Goal: Information Seeking & Learning: Learn about a topic

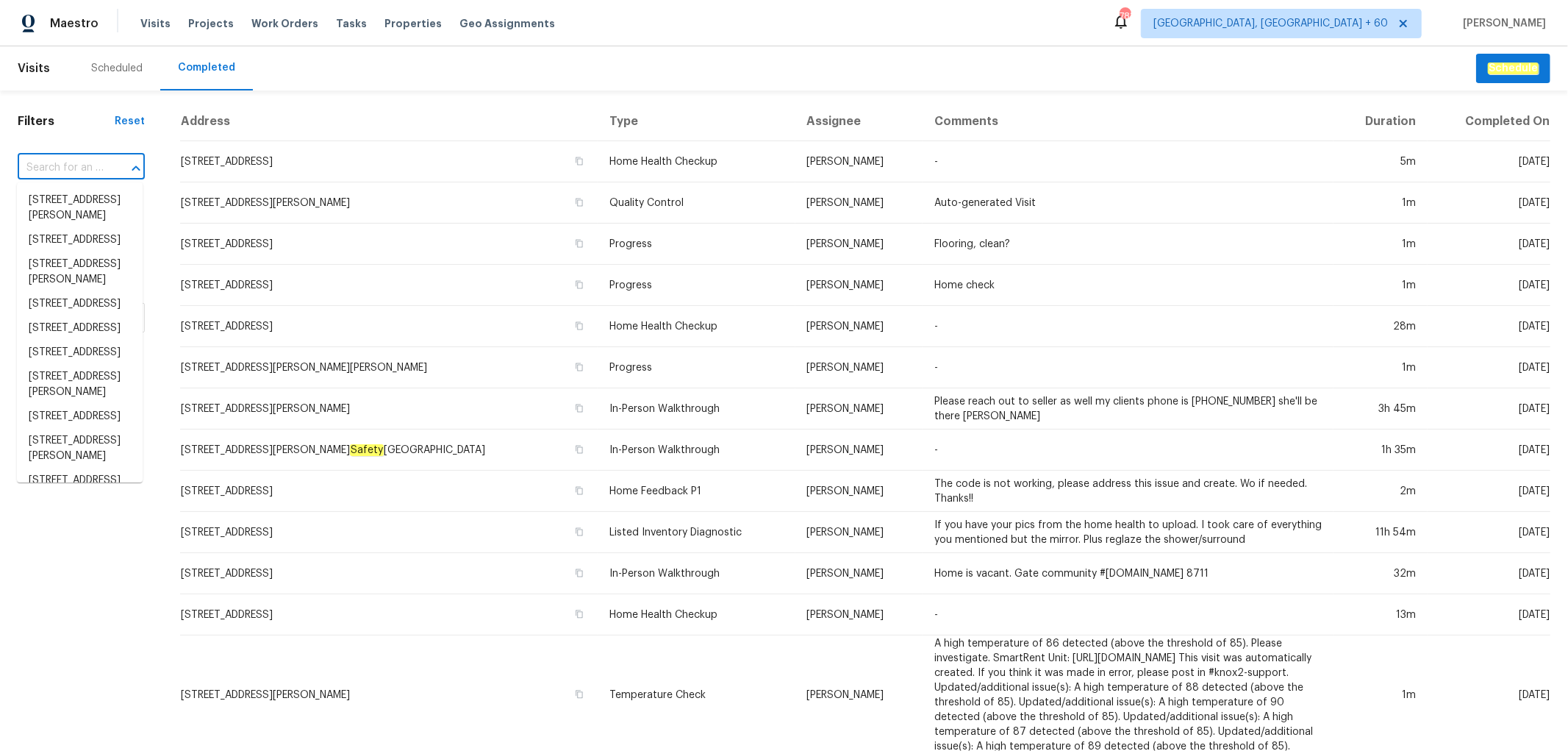
click at [92, 170] on input "text" at bounding box center [60, 169] width 86 height 23
paste input "[STREET_ADDRESS]"
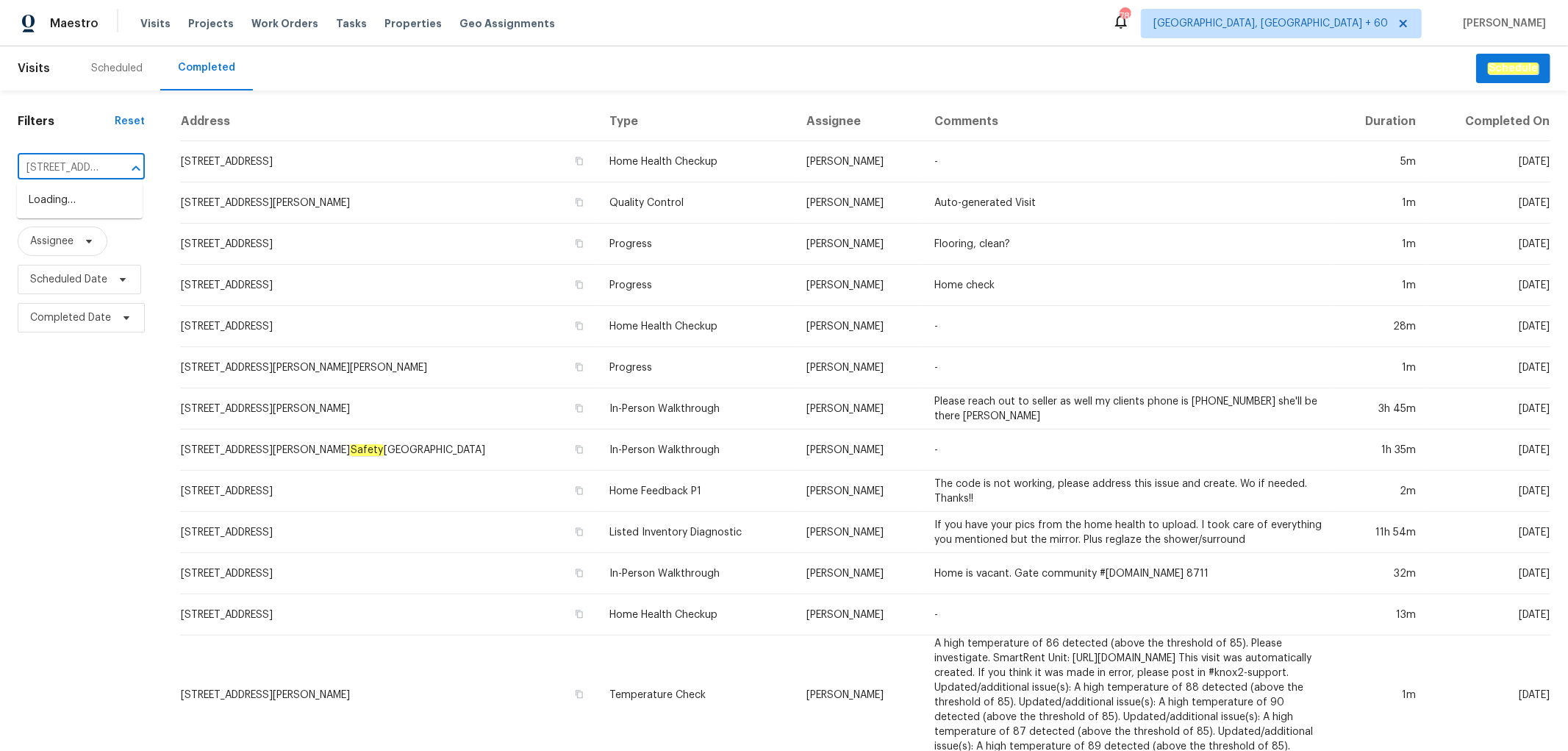
scroll to position [0, 108]
type input "[STREET_ADDRESS]"
click at [82, 202] on li "[STREET_ADDRESS]" at bounding box center [79, 200] width 126 height 24
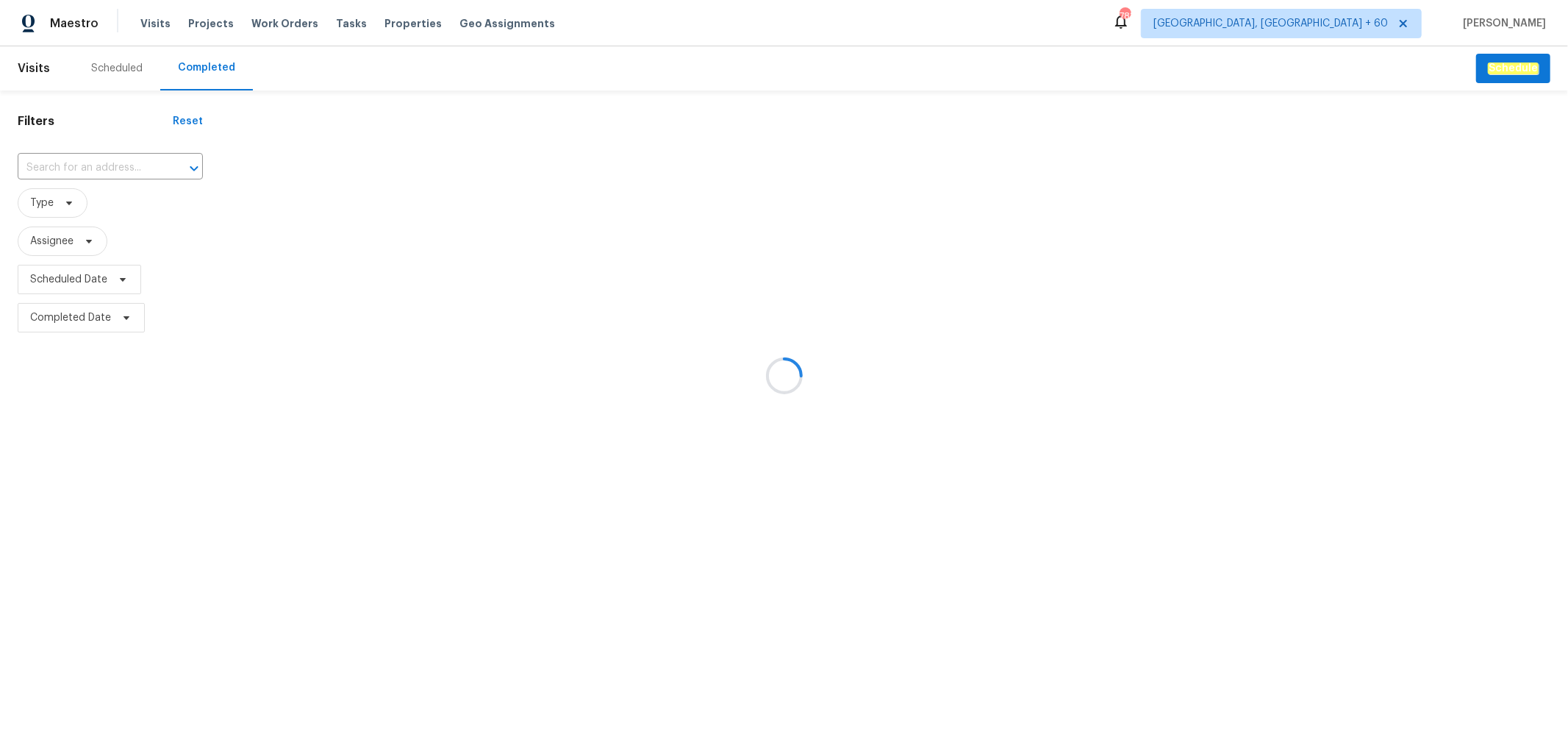
type input "[STREET_ADDRESS]"
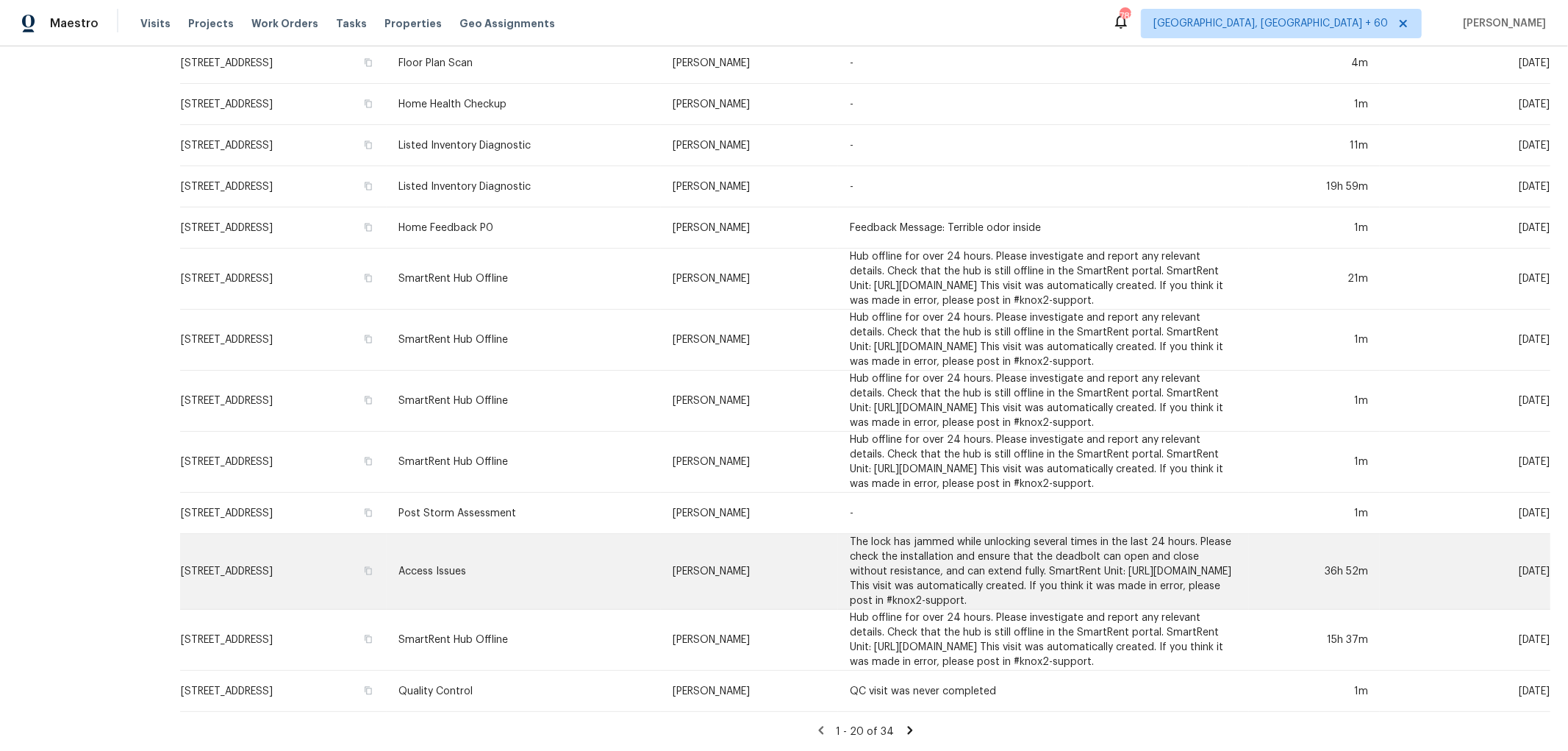
scroll to position [812, 0]
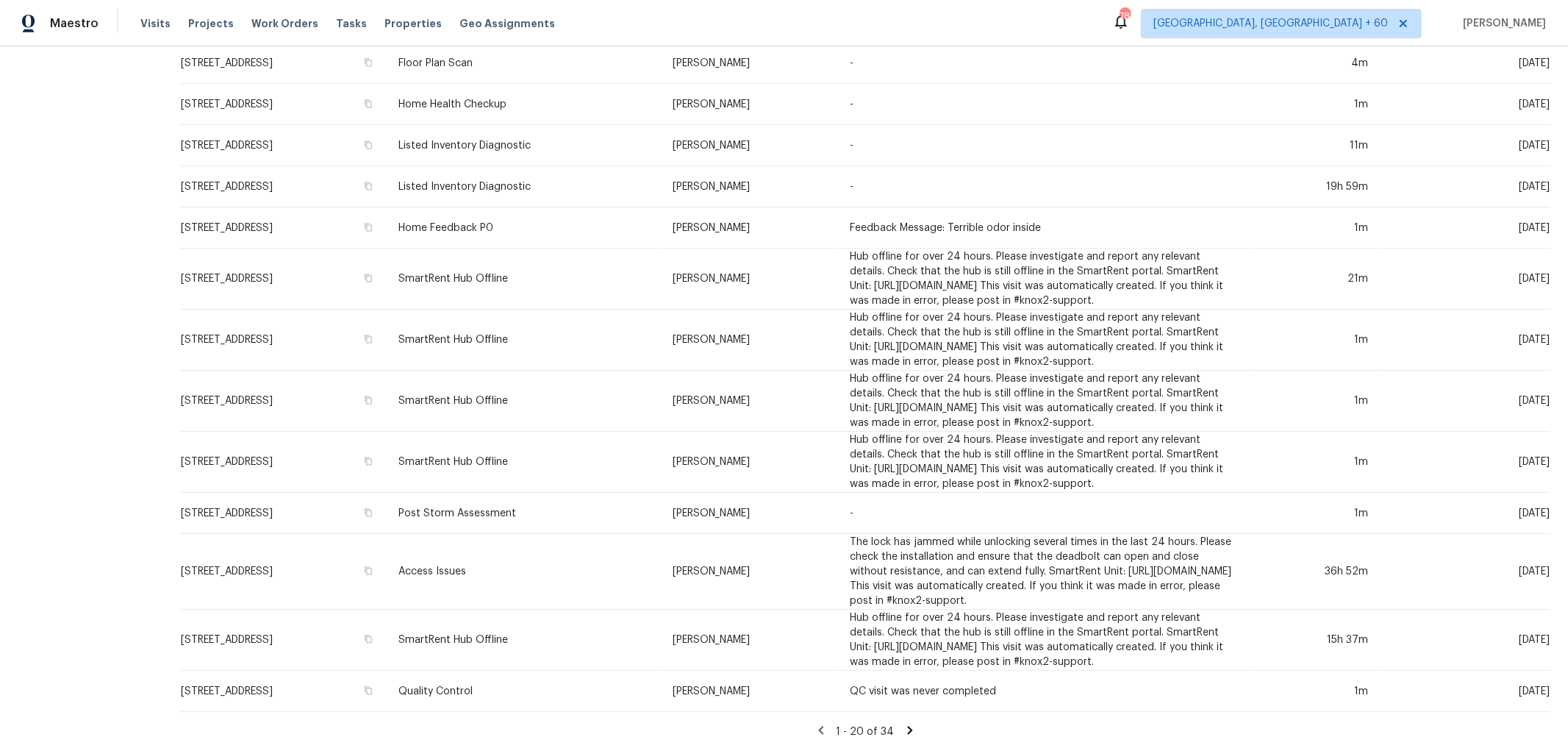
click at [904, 724] on icon at bounding box center [910, 731] width 14 height 14
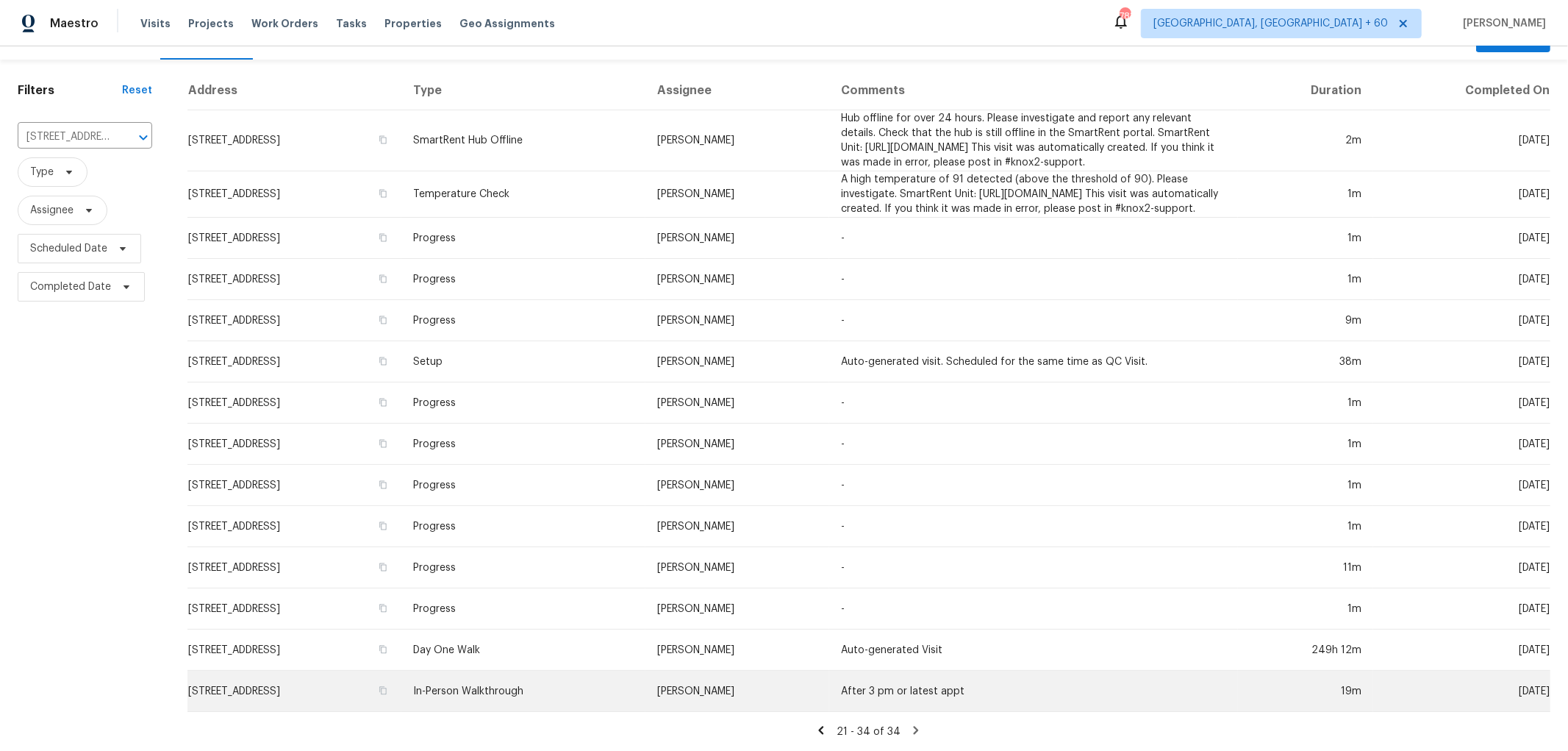
scroll to position [87, 0]
click at [597, 692] on td "In-Person Walkthrough" at bounding box center [523, 691] width 244 height 42
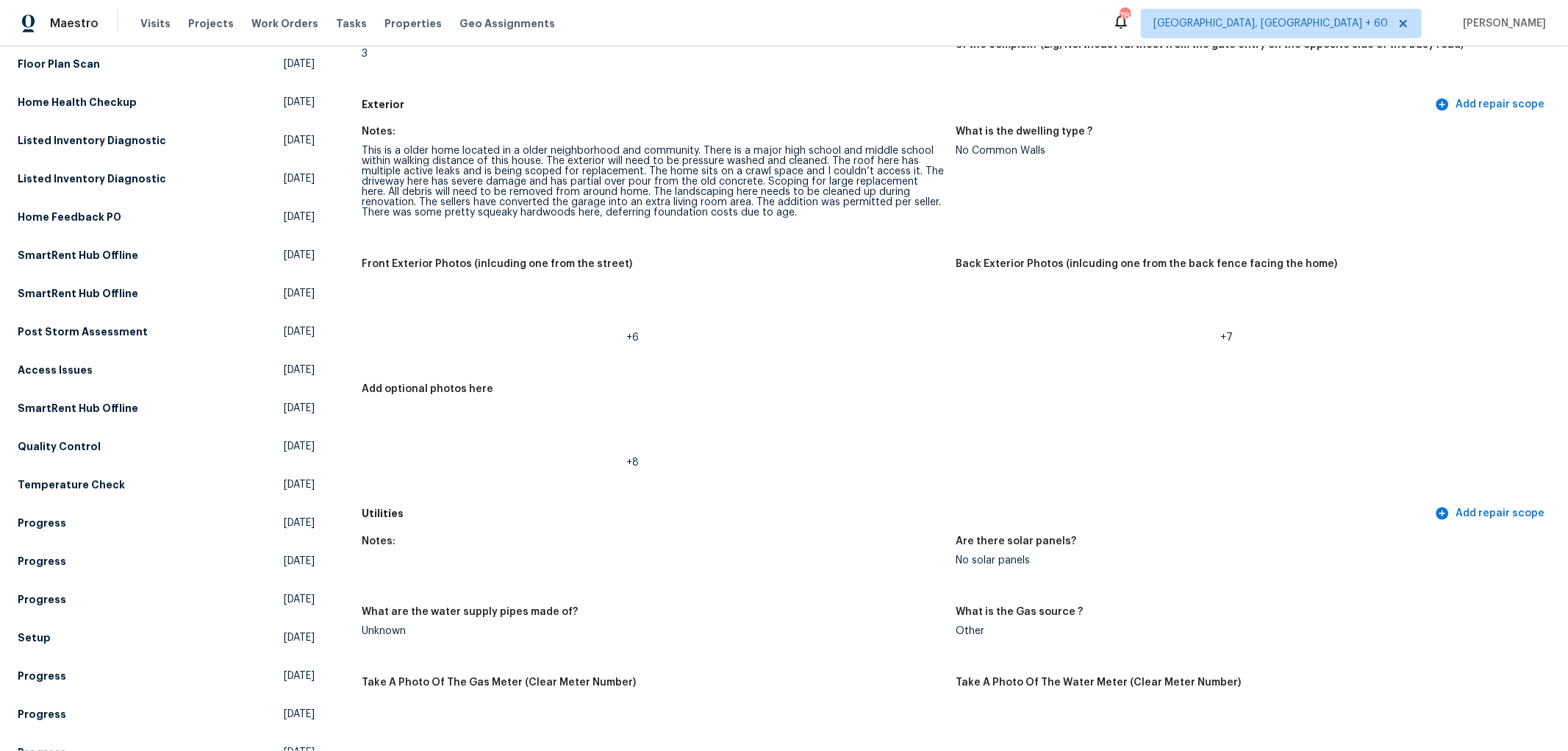
scroll to position [489, 0]
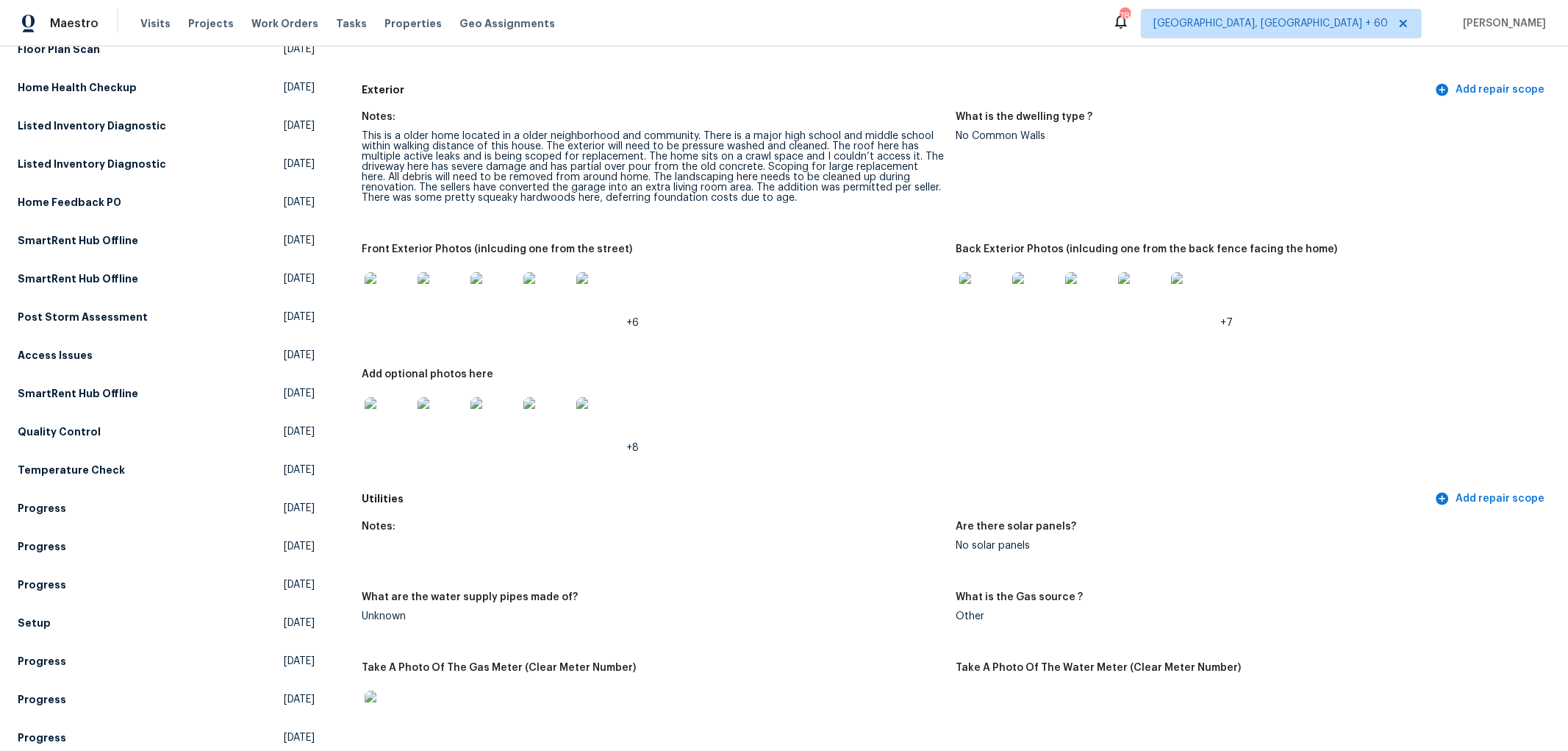
click at [989, 298] on img at bounding box center [982, 296] width 47 height 47
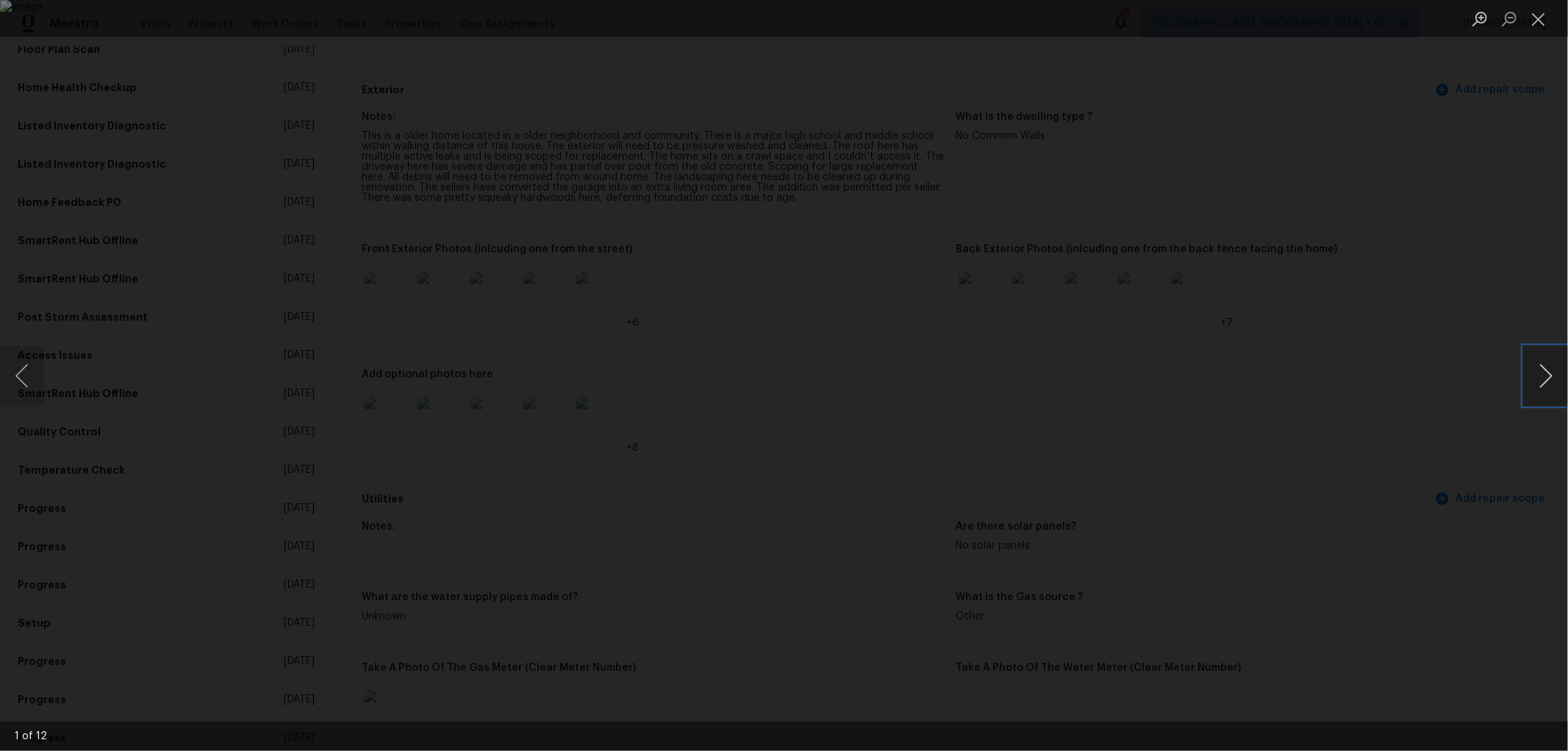
click at [1551, 379] on button "Next image" at bounding box center [1546, 375] width 45 height 59
click at [1550, 377] on button "Next image" at bounding box center [1546, 375] width 45 height 59
click at [1549, 377] on button "Next image" at bounding box center [1546, 375] width 45 height 59
click at [1542, 378] on button "Next image" at bounding box center [1546, 375] width 45 height 59
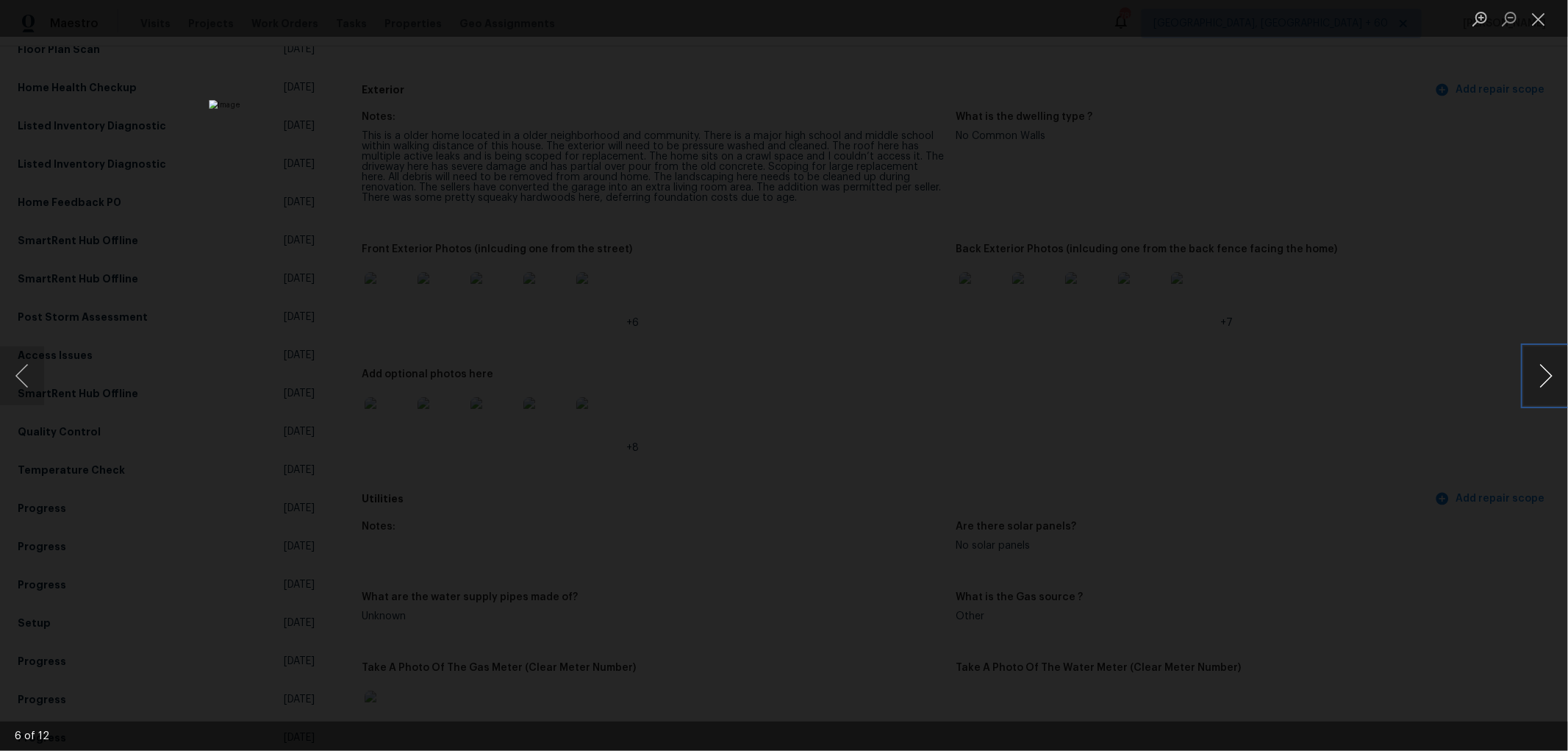
click at [1542, 377] on button "Next image" at bounding box center [1546, 375] width 45 height 59
click at [1540, 376] on button "Next image" at bounding box center [1546, 375] width 45 height 59
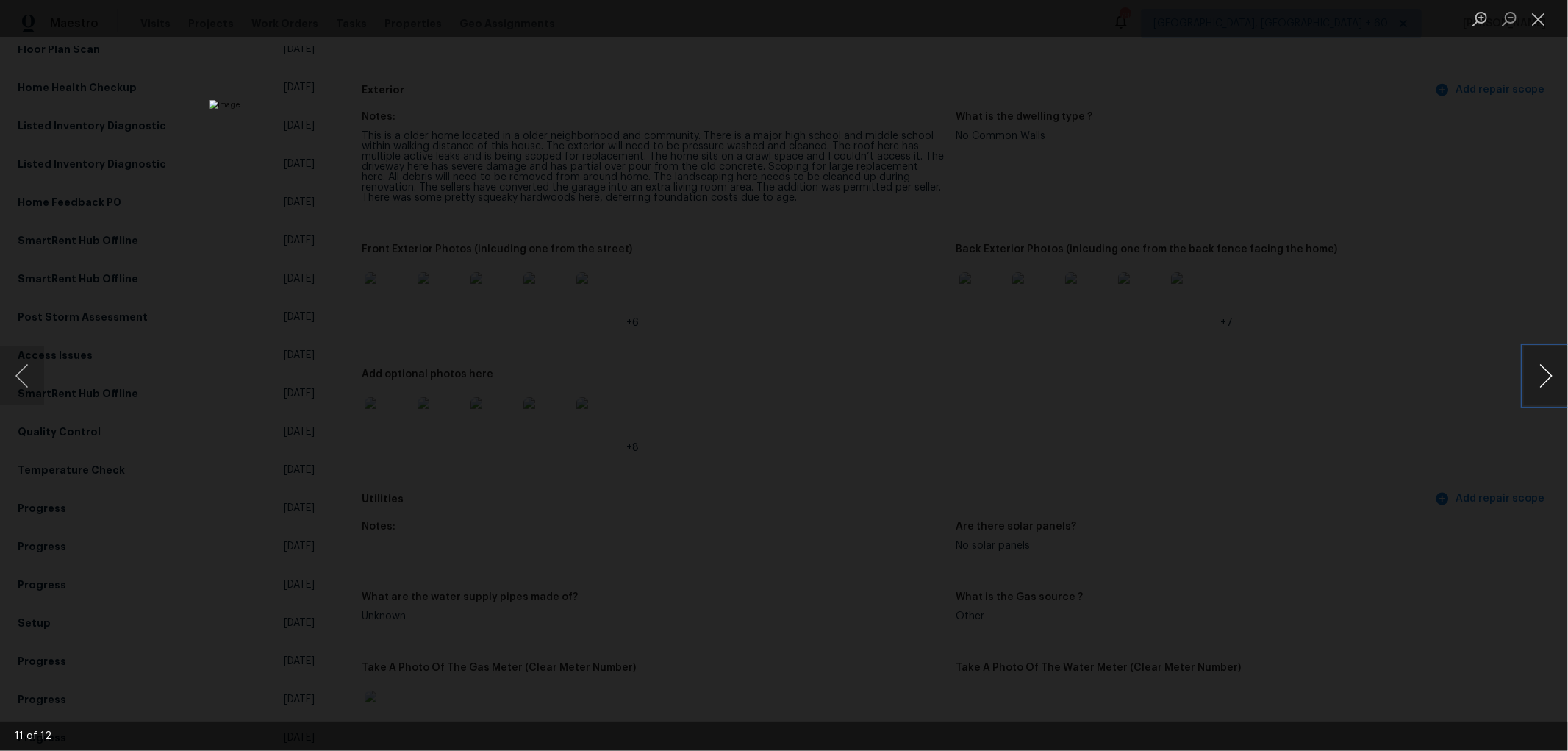
click at [1540, 376] on button "Next image" at bounding box center [1546, 375] width 45 height 59
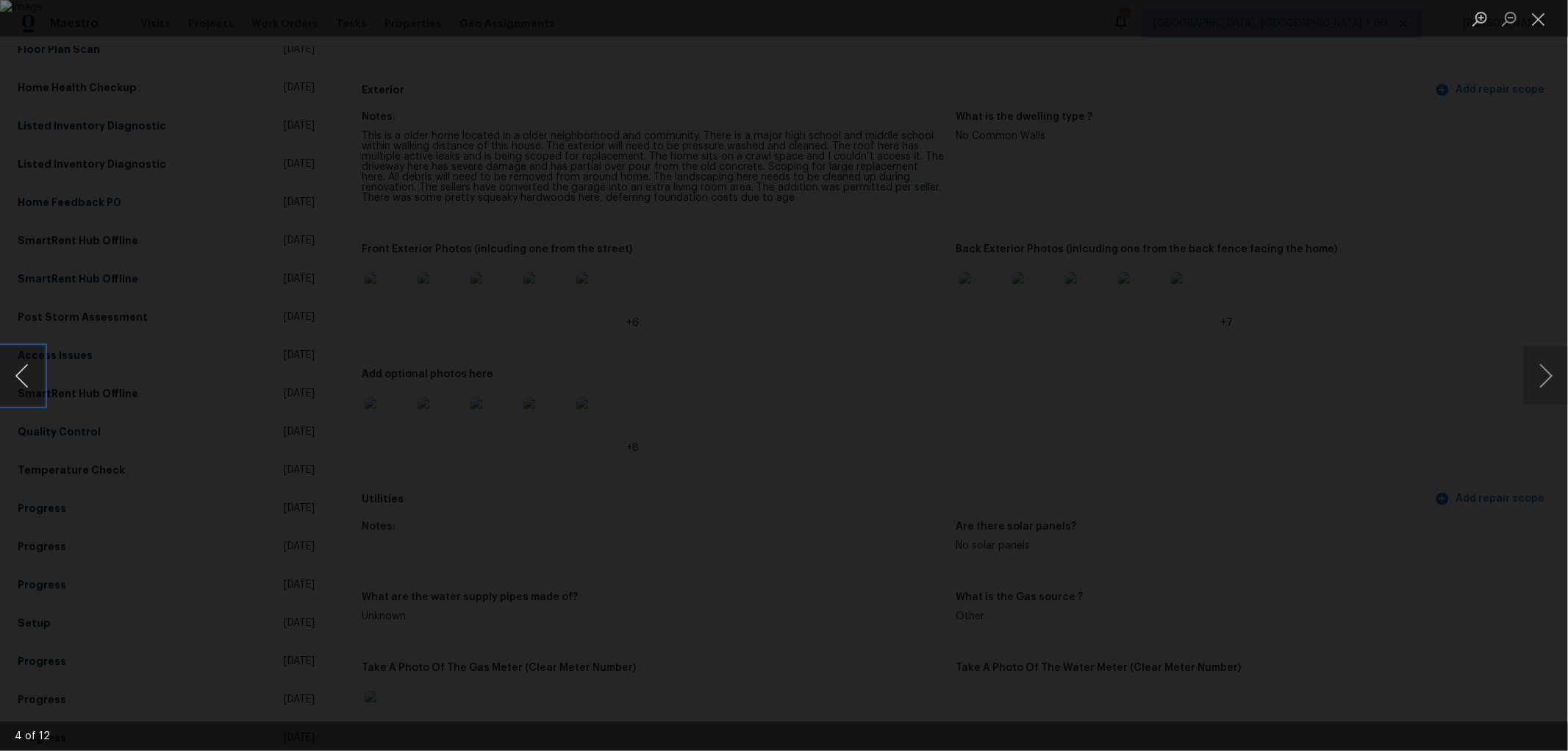
click at [28, 373] on button "Previous image" at bounding box center [22, 375] width 45 height 59
click at [1538, 23] on button "Close lightbox" at bounding box center [1538, 18] width 29 height 26
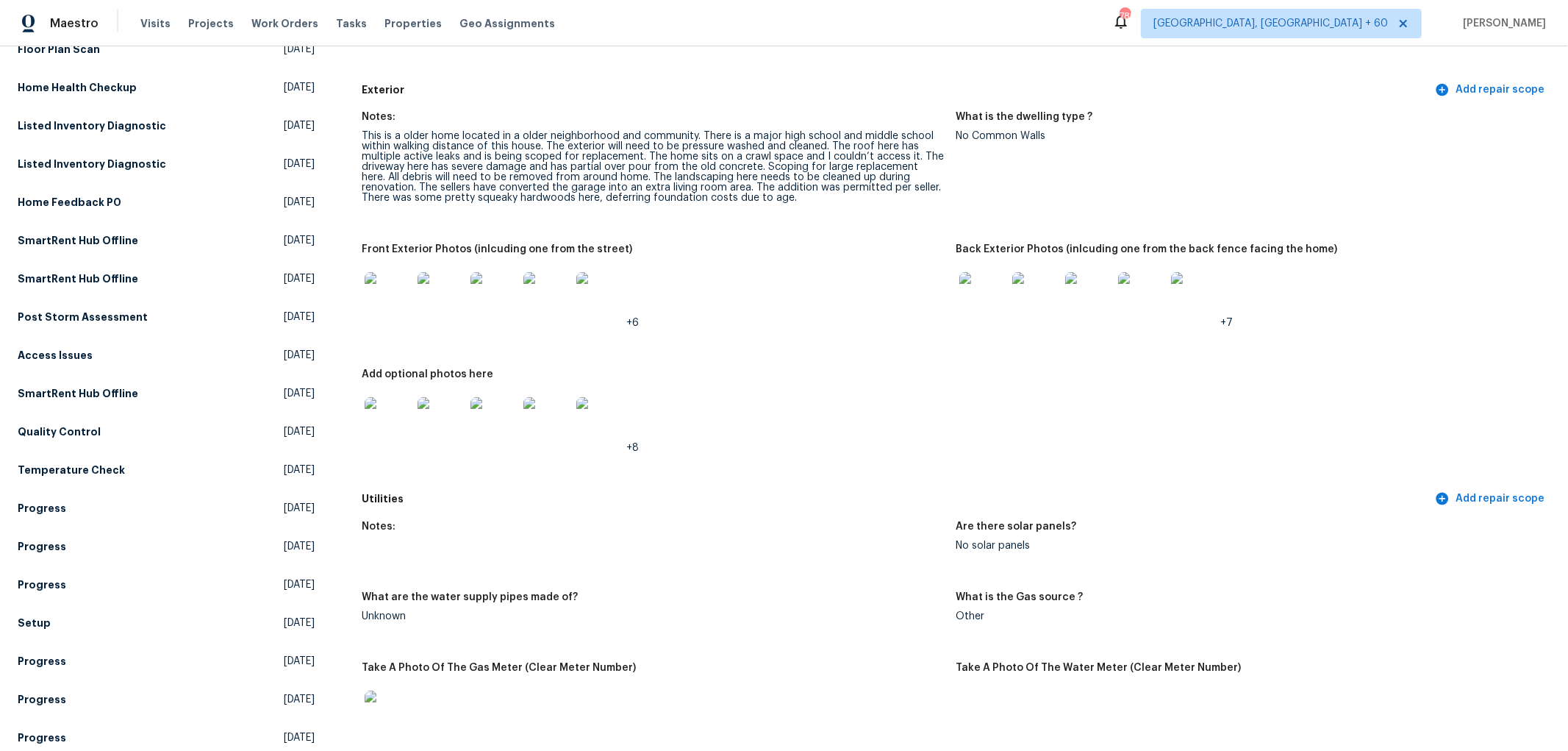
click at [380, 435] on img at bounding box center [387, 421] width 47 height 47
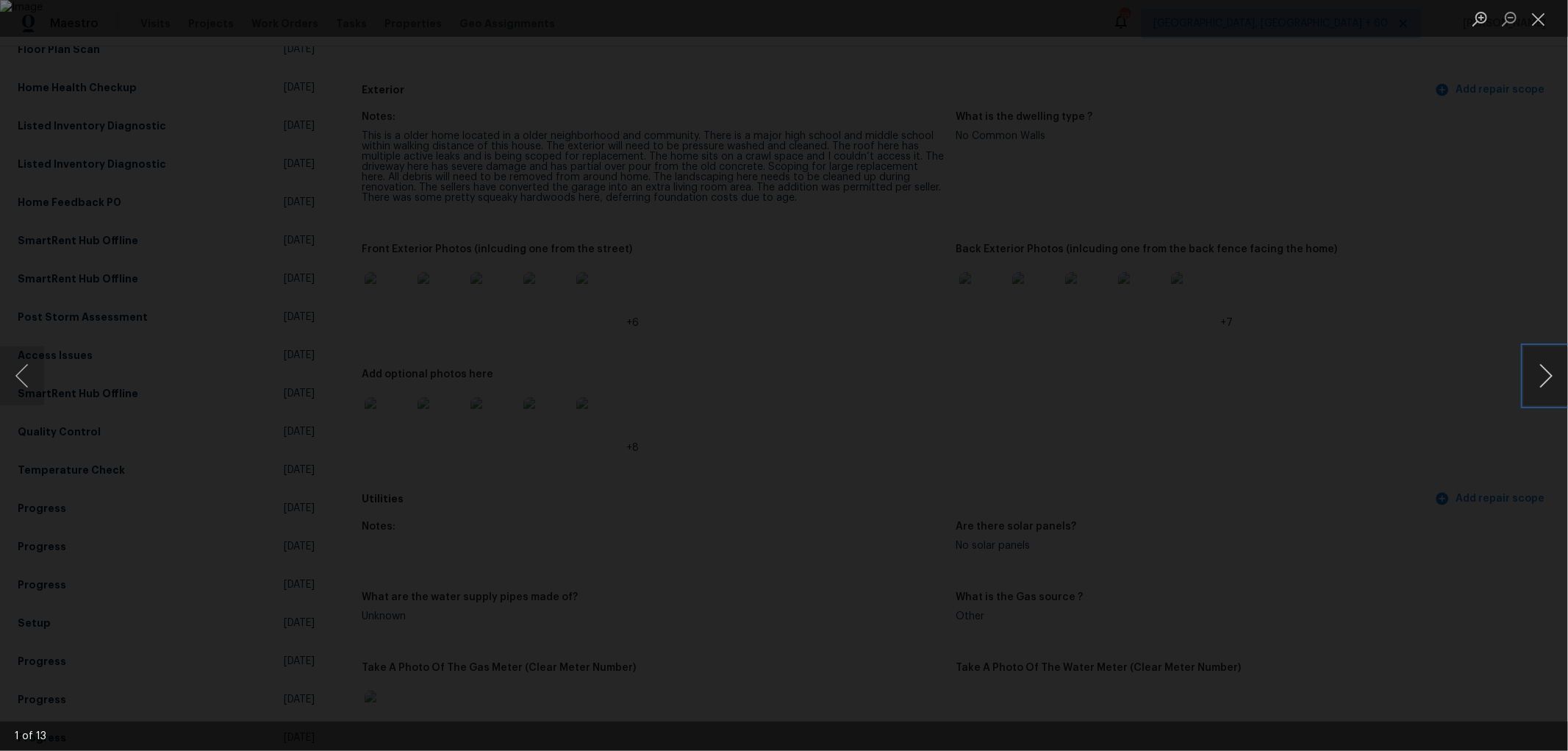
click at [1558, 364] on button "Next image" at bounding box center [1546, 375] width 45 height 59
click at [1541, 373] on button "Next image" at bounding box center [1546, 375] width 45 height 59
click at [1562, 377] on button "Next image" at bounding box center [1546, 375] width 45 height 59
click at [1554, 376] on button "Next image" at bounding box center [1546, 375] width 45 height 59
click at [1553, 376] on button "Next image" at bounding box center [1546, 375] width 45 height 59
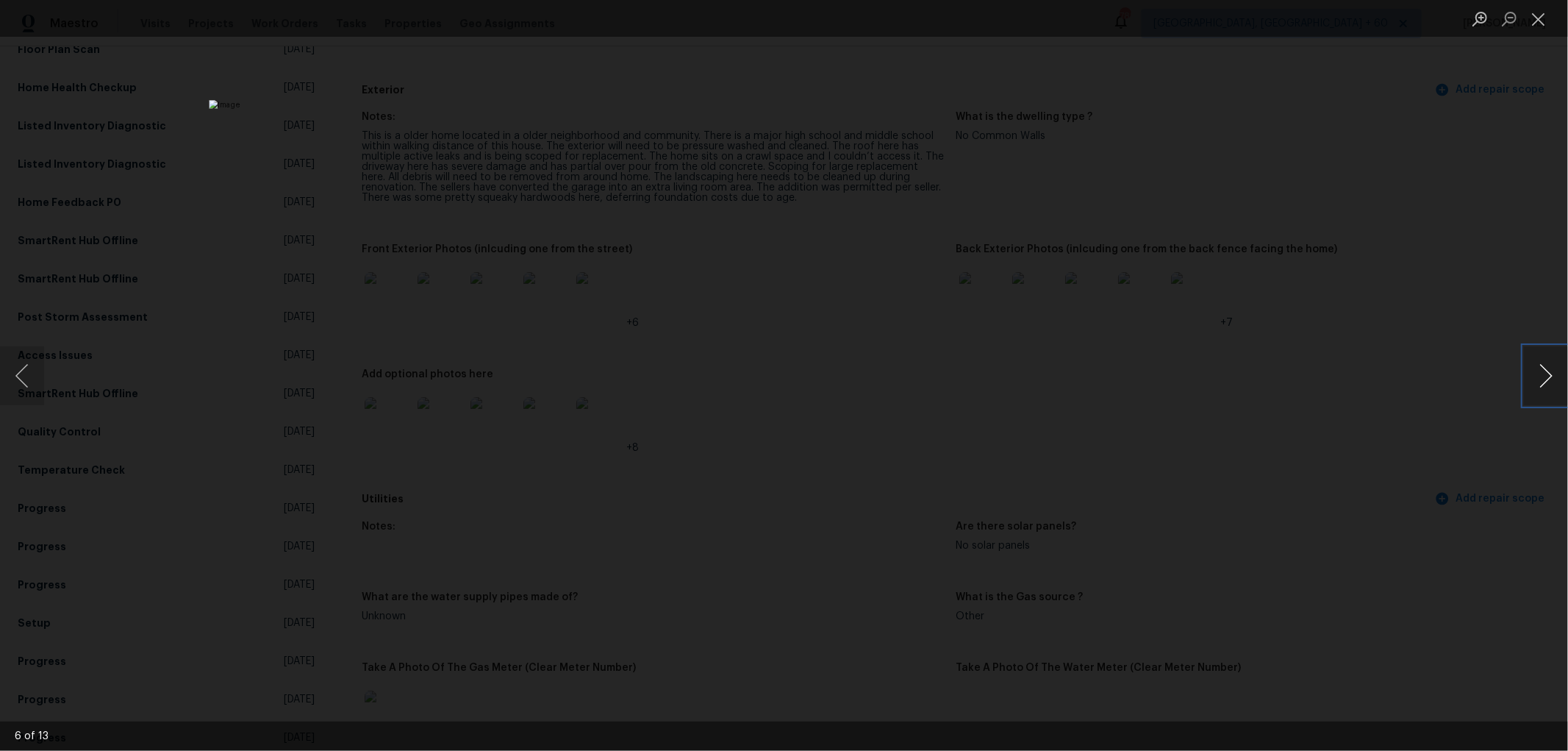
click at [1549, 376] on button "Next image" at bounding box center [1546, 375] width 45 height 59
click at [1547, 376] on button "Next image" at bounding box center [1546, 375] width 45 height 59
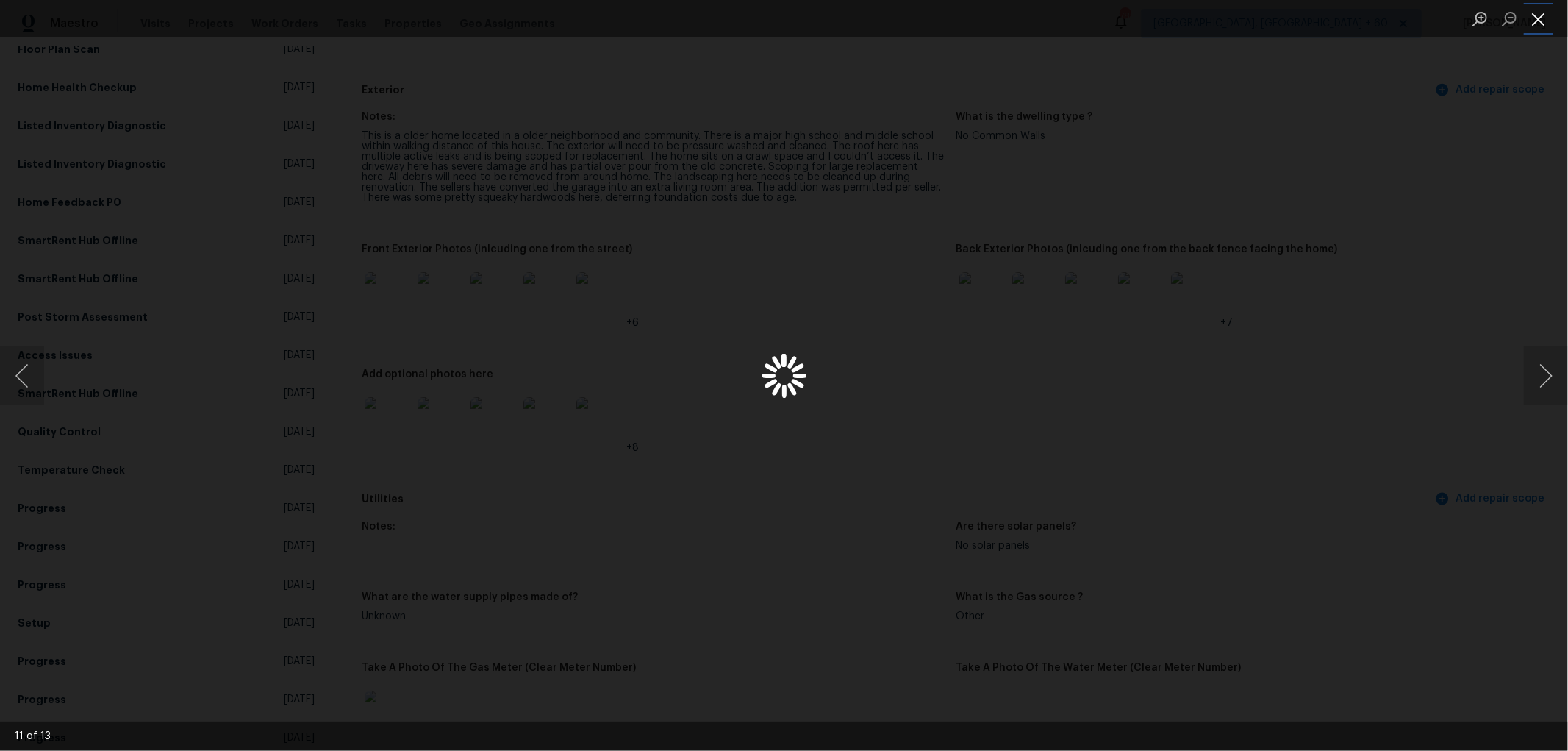
click at [1534, 19] on button "Close lightbox" at bounding box center [1538, 18] width 29 height 26
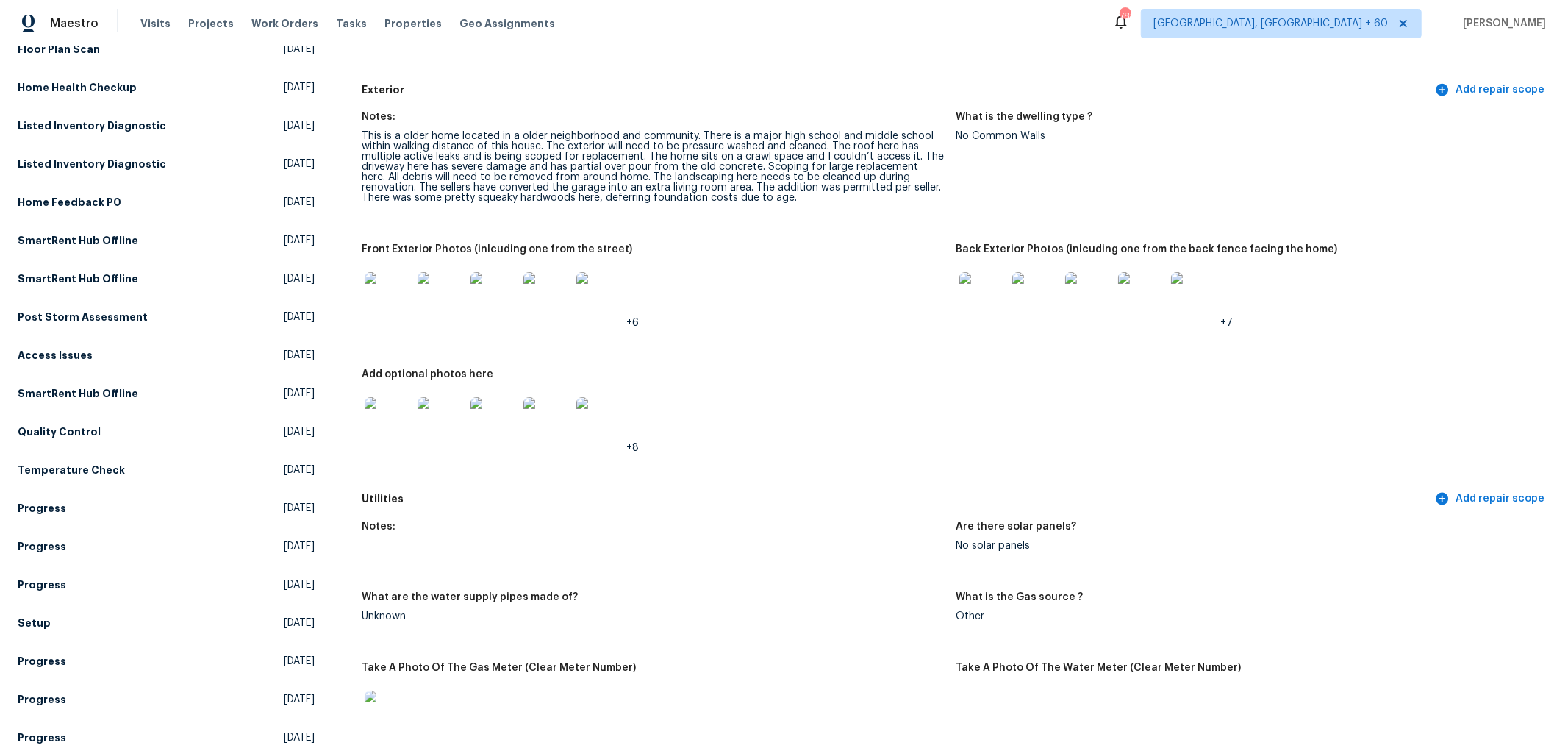
click at [364, 296] on img at bounding box center [387, 296] width 47 height 47
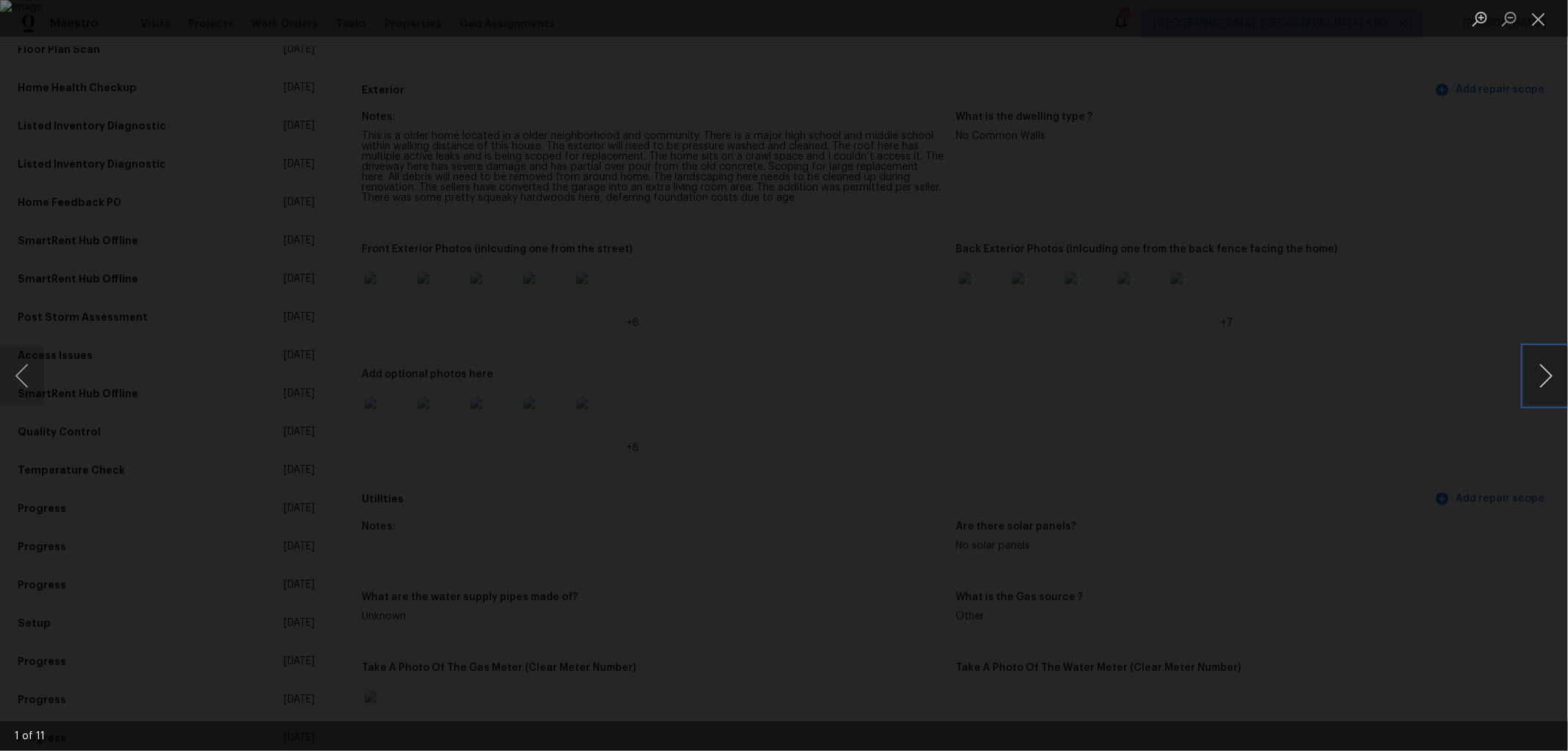
click at [1553, 383] on button "Next image" at bounding box center [1546, 375] width 45 height 59
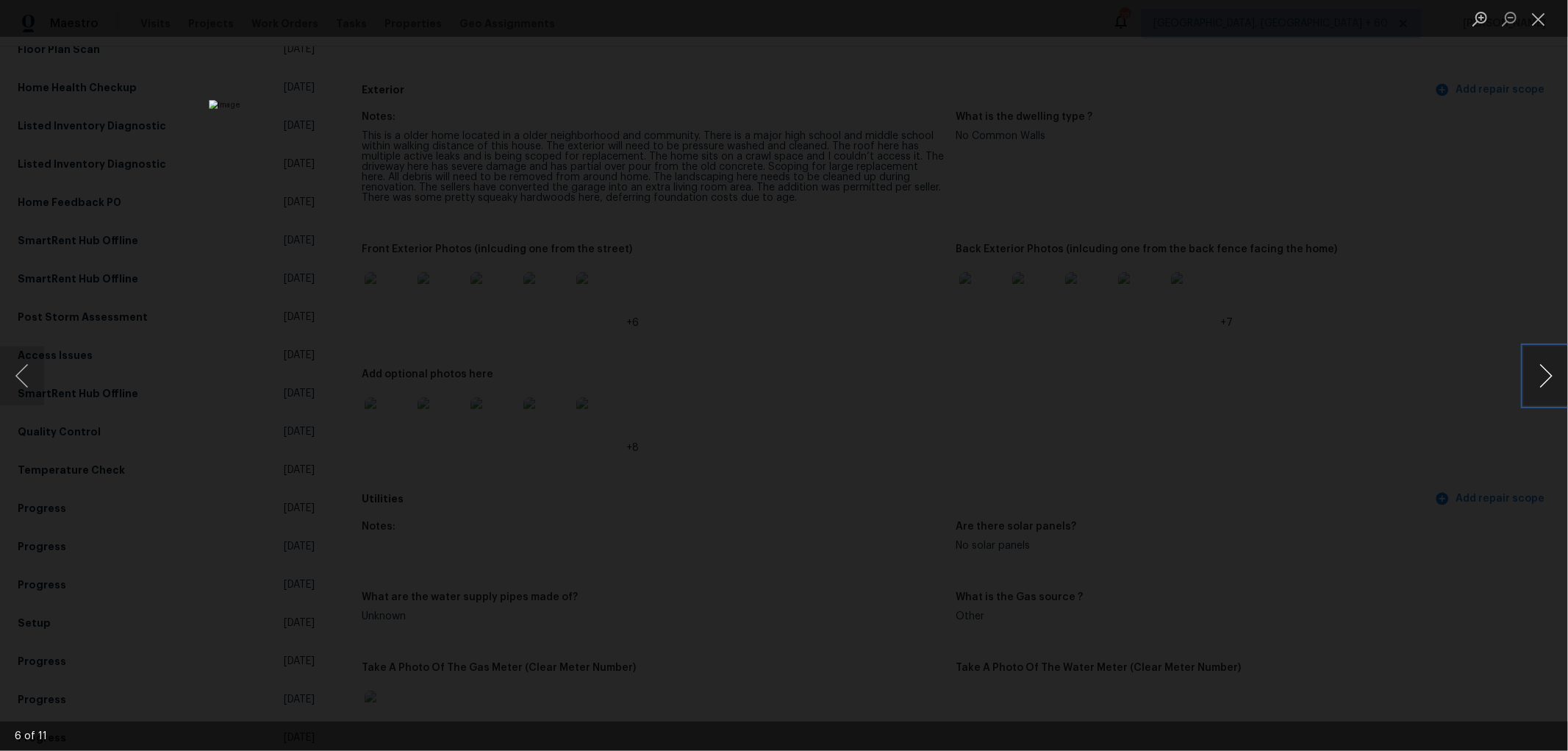
click at [1553, 383] on button "Next image" at bounding box center [1546, 375] width 45 height 59
click at [1533, 17] on button "Close lightbox" at bounding box center [1538, 18] width 29 height 26
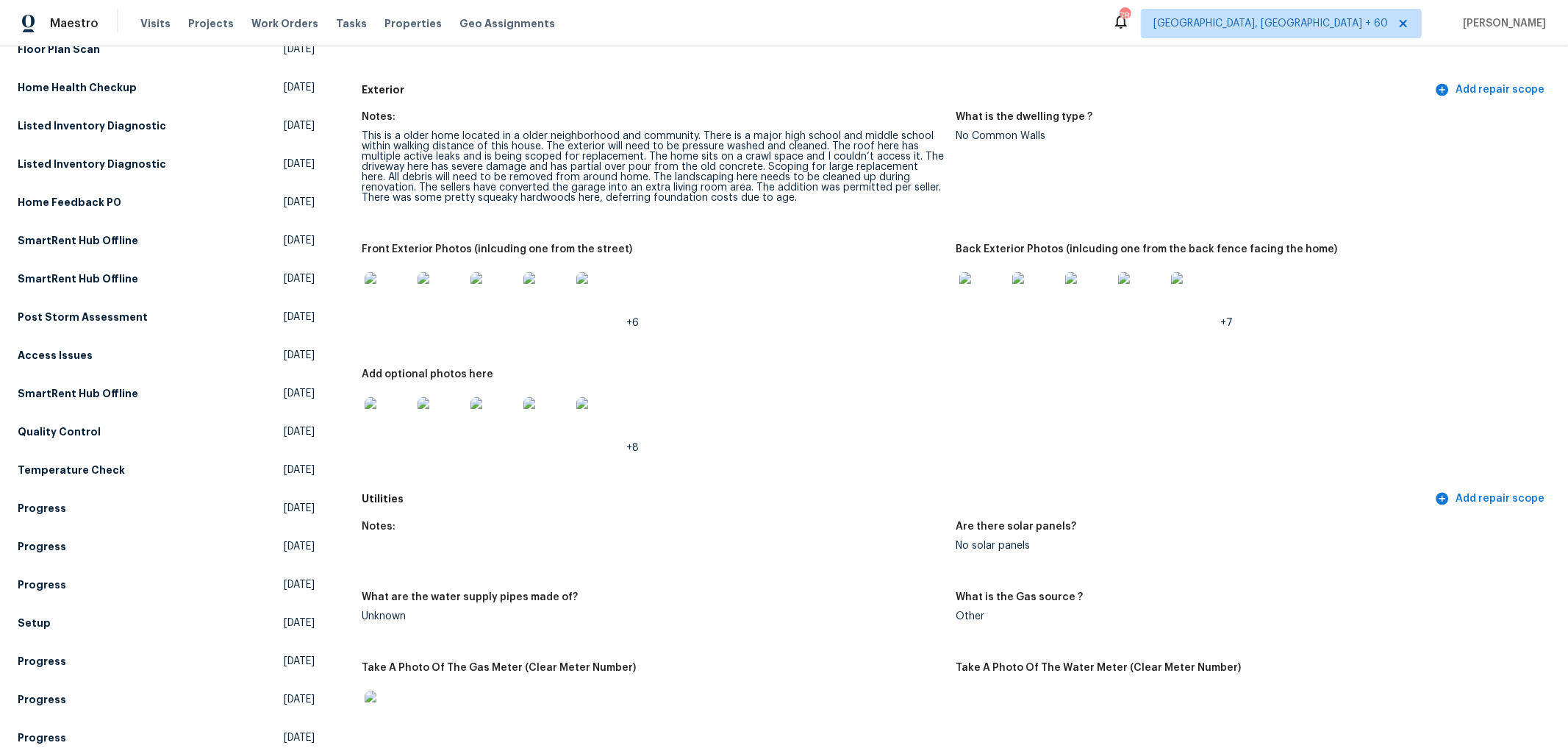
click at [1182, 298] on img at bounding box center [1194, 296] width 47 height 47
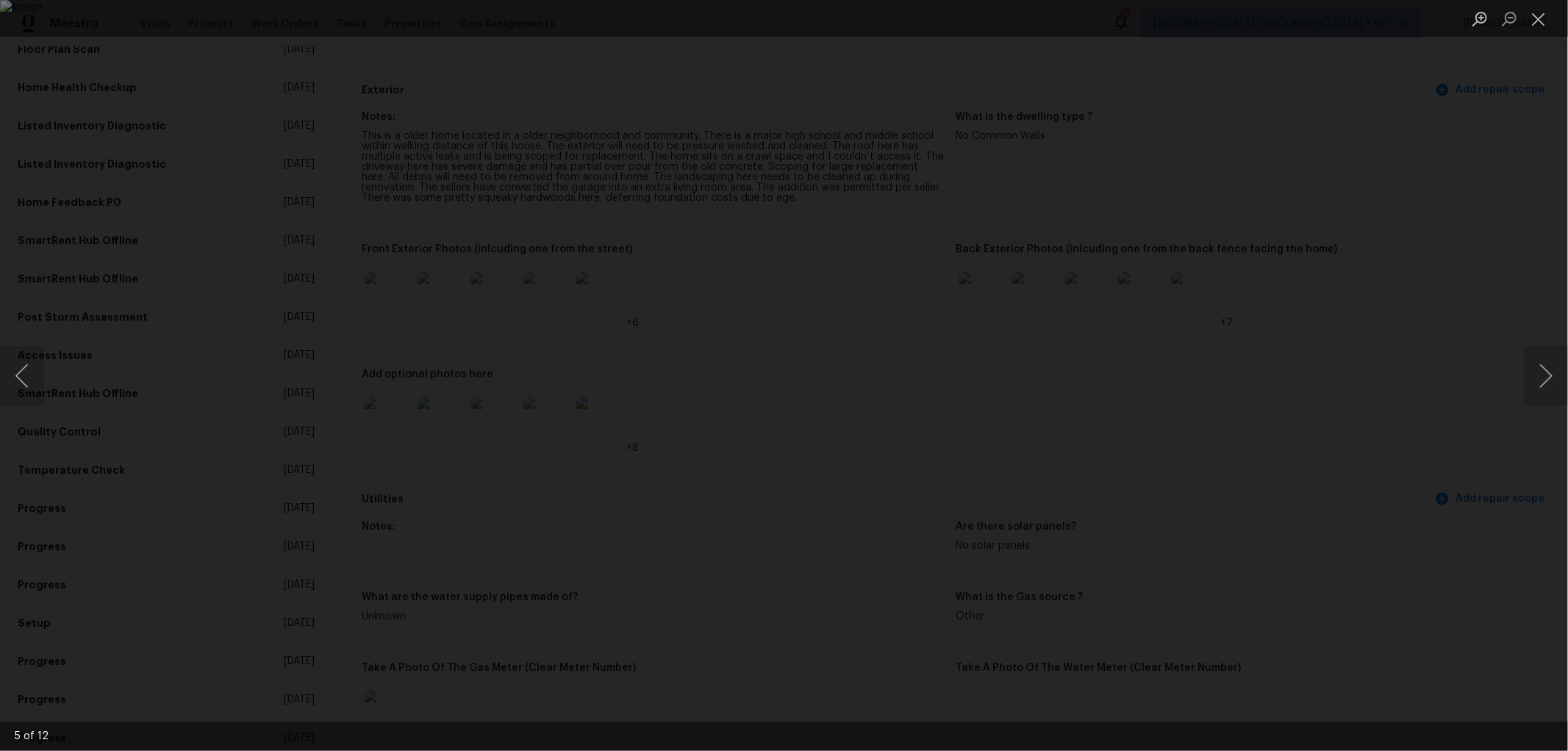
click at [531, 352] on img "Lightbox" at bounding box center [784, 375] width 1568 height 751
click at [1550, 392] on button "Next image" at bounding box center [1546, 375] width 45 height 59
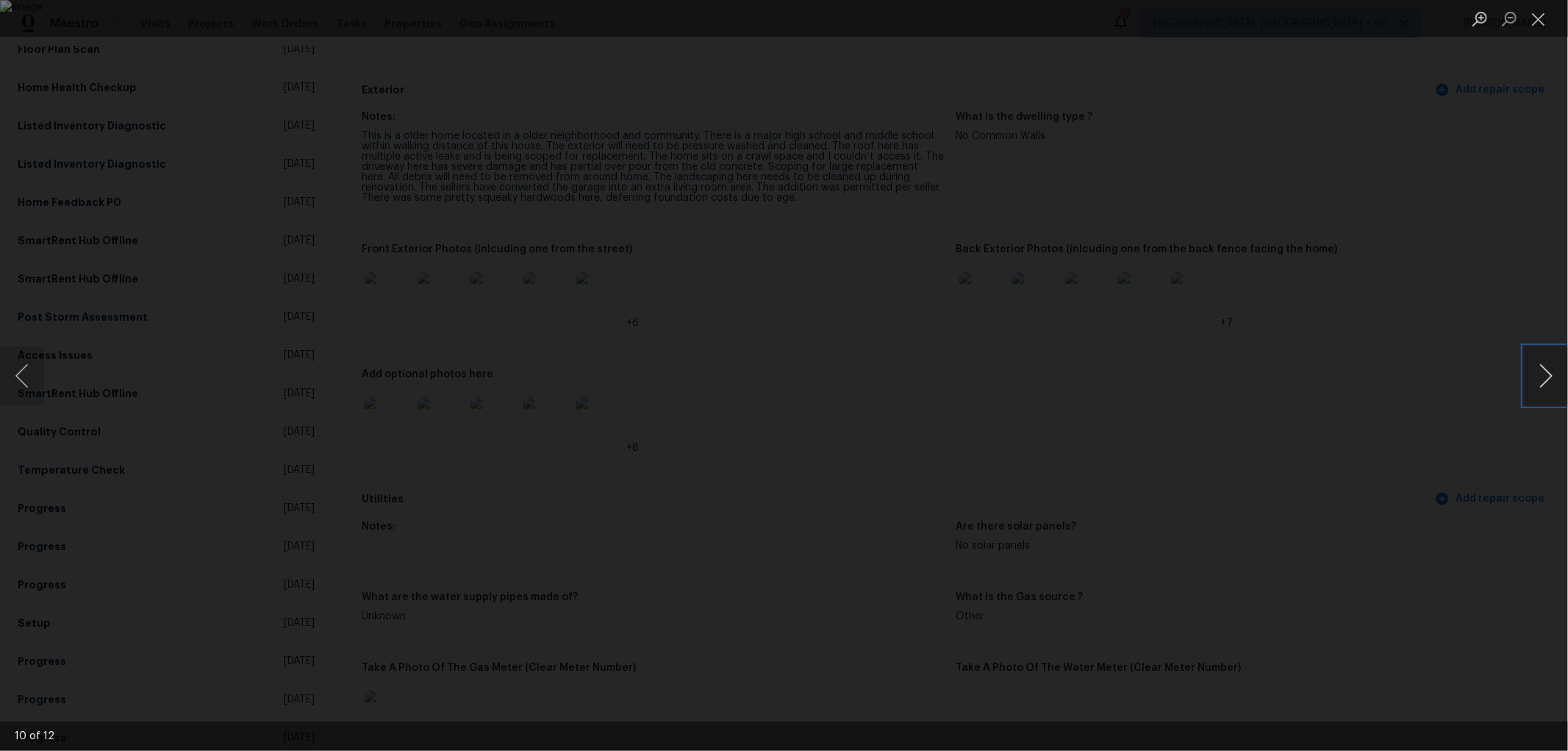
click at [1550, 392] on button "Next image" at bounding box center [1546, 375] width 45 height 59
click at [16, 363] on button "Previous image" at bounding box center [22, 375] width 45 height 59
click at [1539, 23] on button "Close lightbox" at bounding box center [1538, 18] width 29 height 26
